Goal: Task Accomplishment & Management: Use online tool/utility

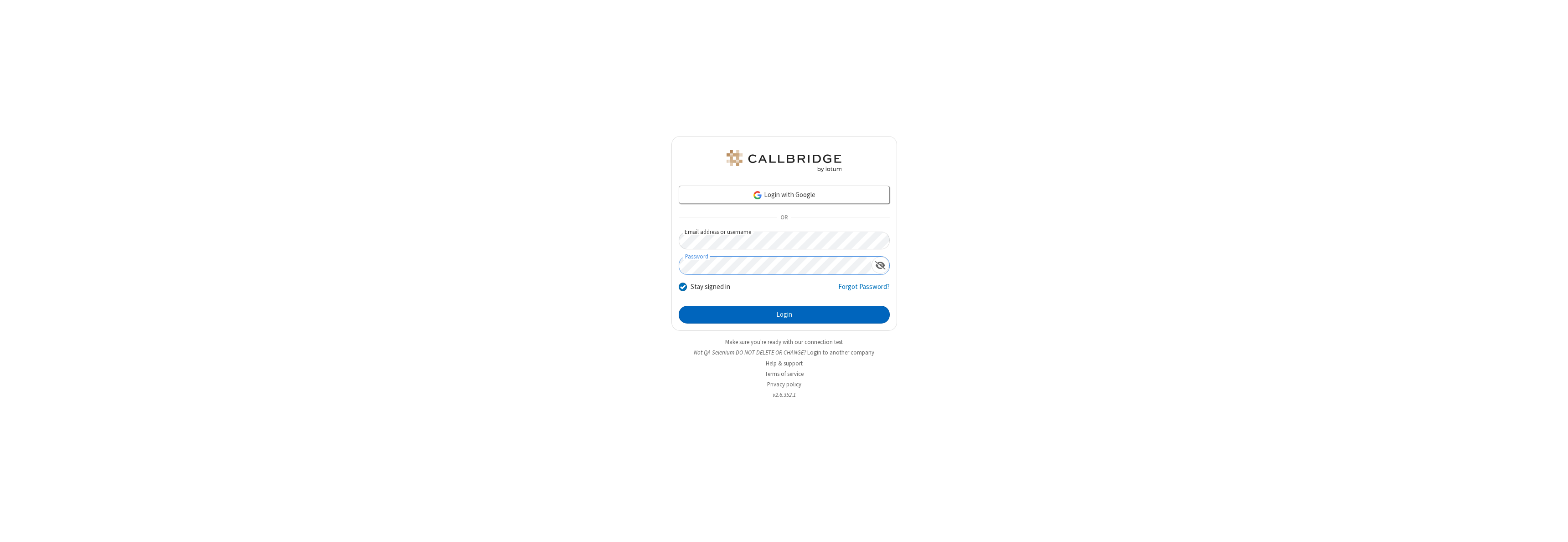
click at [784, 315] on button "Login" at bounding box center [784, 315] width 211 height 18
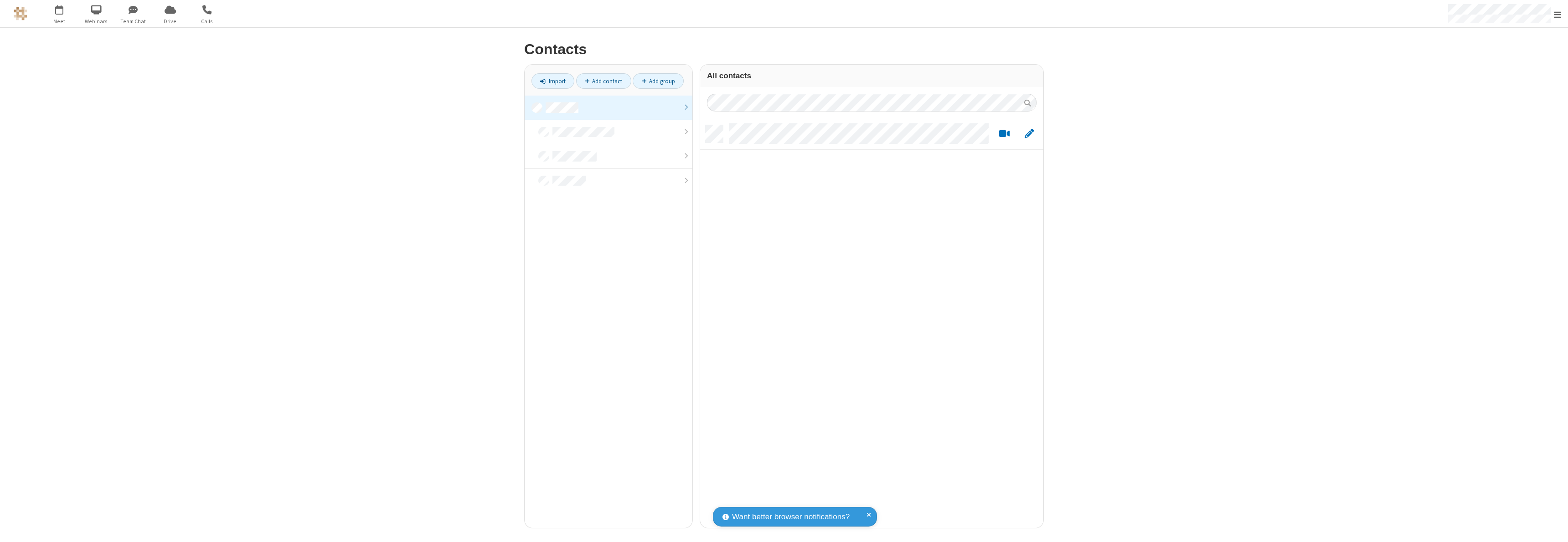
scroll to position [403, 337]
click at [609, 107] on link at bounding box center [609, 107] width 168 height 25
